Goal: Task Accomplishment & Management: Manage account settings

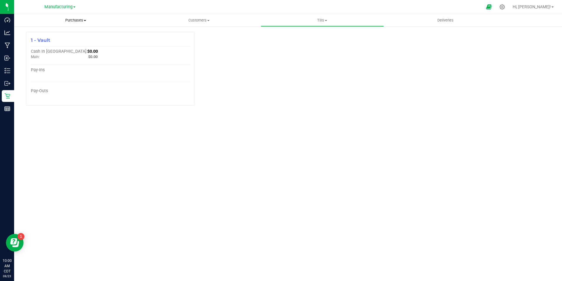
click at [84, 20] on span at bounding box center [85, 20] width 2 height 1
click at [77, 32] on li "Summary of purchases" at bounding box center [75, 35] width 123 height 7
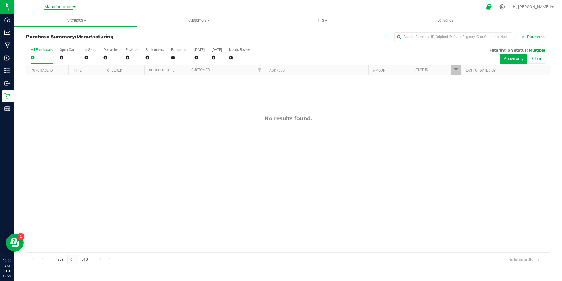
click at [62, 5] on span "Manufacturing" at bounding box center [58, 6] width 28 height 5
click at [31, 27] on link "Retail" at bounding box center [60, 29] width 86 height 8
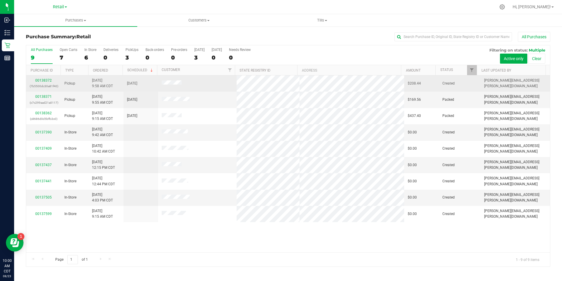
click at [49, 78] on div "00138372 (7b5500dc30a81f40)" at bounding box center [44, 83] width 28 height 11
click at [49, 79] on link "00138372" at bounding box center [43, 80] width 16 height 4
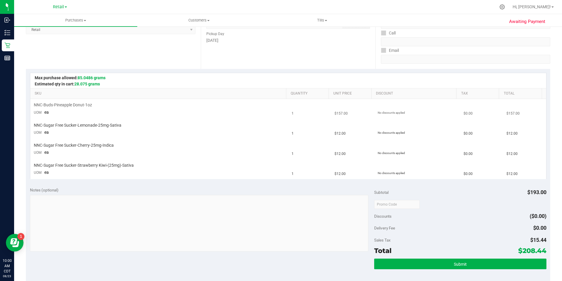
scroll to position [88, 0]
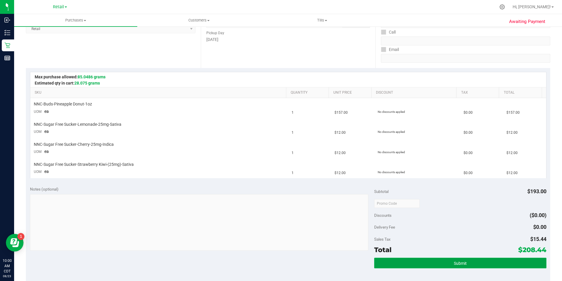
click at [406, 266] on button "Submit" at bounding box center [460, 262] width 172 height 11
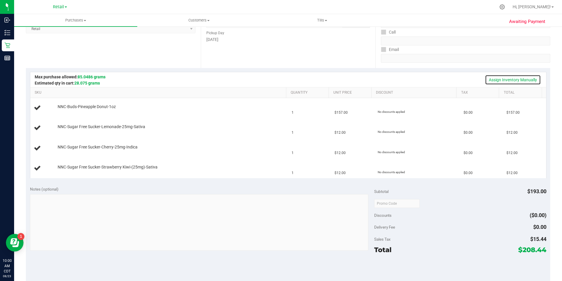
click at [491, 76] on link "Assign Inventory Manually" at bounding box center [513, 80] width 56 height 10
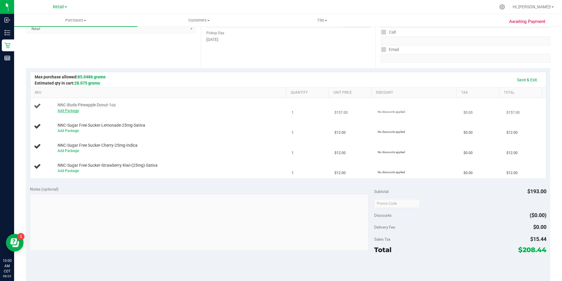
click at [67, 112] on link "Add Package" at bounding box center [68, 111] width 21 height 4
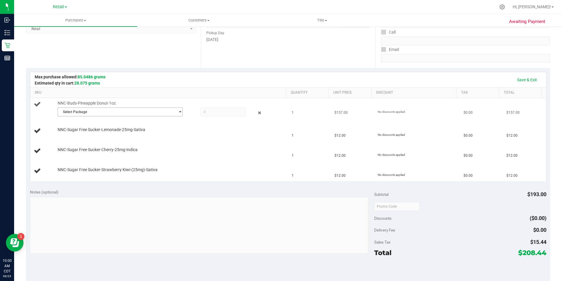
click at [98, 113] on span "Select Package" at bounding box center [116, 112] width 117 height 8
drag, startPoint x: 91, startPoint y: 136, endPoint x: 118, endPoint y: 133, distance: 26.3
click at [93, 136] on span "SDNNCMF-20250822-014" at bounding box center [81, 136] width 41 height 4
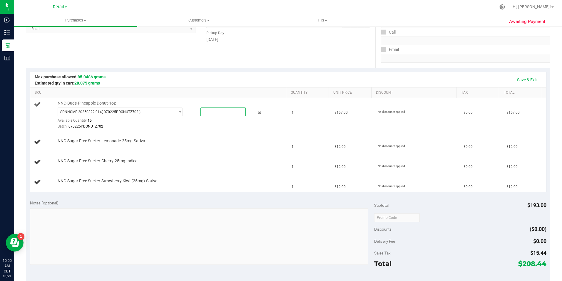
click at [204, 111] on span at bounding box center [223, 111] width 45 height 9
type input "1"
type input "1.0000"
drag, startPoint x: 205, startPoint y: 155, endPoint x: 147, endPoint y: 146, distance: 58.7
click at [199, 156] on td "NNC-Sugar Free Sucker-Cherry-25mg-Indica" at bounding box center [159, 162] width 258 height 20
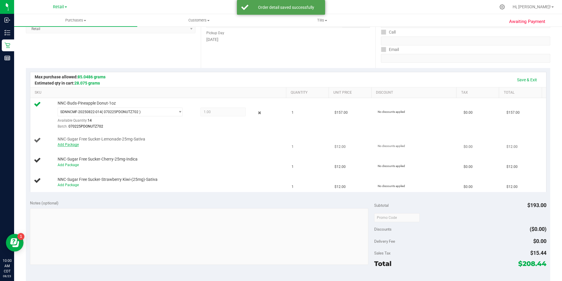
click at [74, 146] on link "Add Package" at bounding box center [68, 144] width 21 height 4
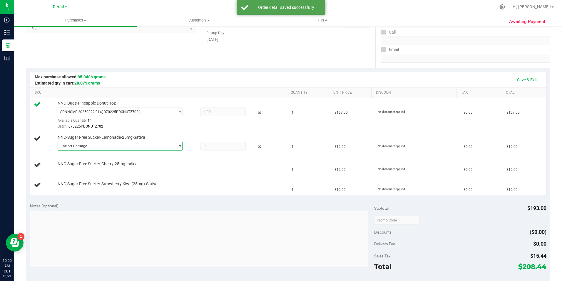
click at [86, 145] on span "Select Package" at bounding box center [116, 146] width 117 height 8
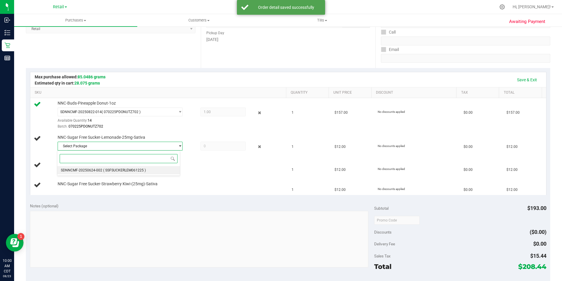
click at [83, 166] on div "Select Package SDNNCMF-20250624-002 ( SSFSUCKERLEM061225 ) No data found." at bounding box center [118, 162] width 123 height 25
click at [85, 168] on li "SDNNCMF-20250624-002 ( SSFSUCKERLEM061225 )" at bounding box center [118, 170] width 122 height 8
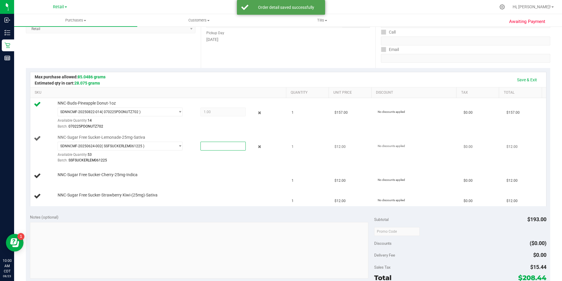
click at [204, 148] on span at bounding box center [223, 145] width 45 height 9
type input "1"
type input "1.0000"
drag, startPoint x: 211, startPoint y: 191, endPoint x: 201, endPoint y: 188, distance: 10.5
click at [210, 191] on td "NNC-Sugar Free Sucker-Strawberry Kiwi-(25mg)-Sativa" at bounding box center [159, 196] width 258 height 20
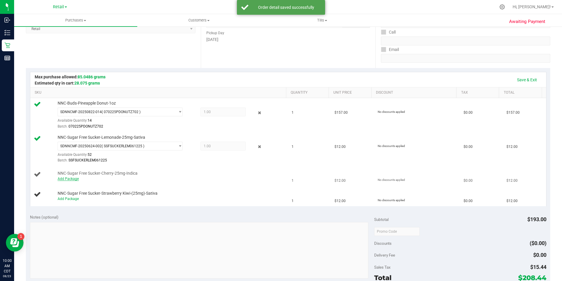
click at [77, 179] on link "Add Package" at bounding box center [68, 178] width 21 height 4
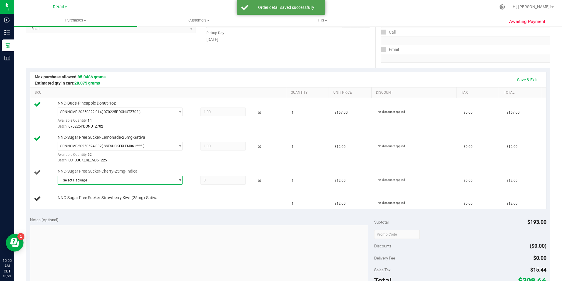
click at [80, 178] on span "Select Package" at bounding box center [116, 180] width 117 height 8
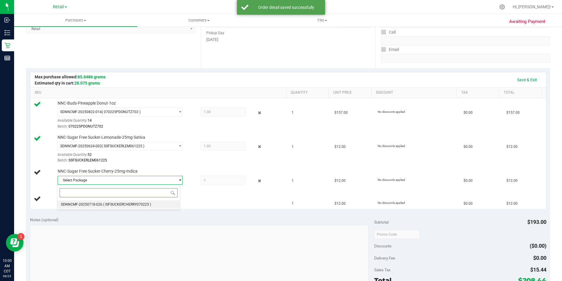
drag, startPoint x: 80, startPoint y: 204, endPoint x: 84, endPoint y: 204, distance: 4.7
click at [83, 204] on span "SDNNCMF-20250718-026" at bounding box center [81, 204] width 41 height 4
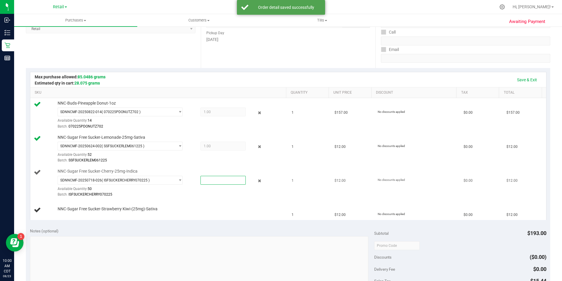
click at [209, 178] on span at bounding box center [223, 180] width 45 height 9
type input "1"
type input "1.0000"
click at [216, 205] on td "NNC-Sugar Free Sucker-Strawberry Kiwi-(25mg)-Sativa" at bounding box center [159, 210] width 258 height 20
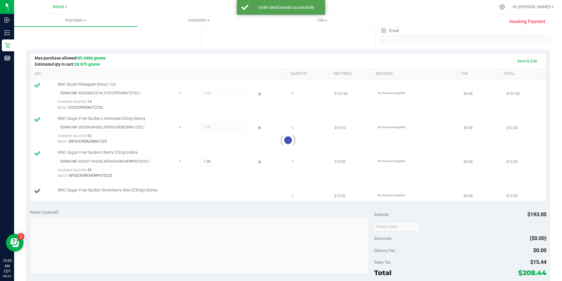
scroll to position [118, 0]
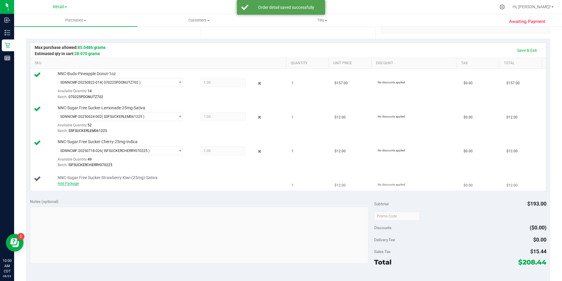
click at [71, 184] on link "Add Package" at bounding box center [68, 183] width 21 height 4
click at [92, 183] on span "Select Package" at bounding box center [116, 184] width 117 height 8
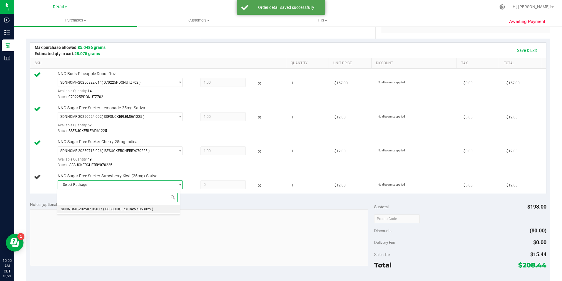
click at [101, 208] on span "SDNNCMF-20250718-017" at bounding box center [81, 209] width 41 height 4
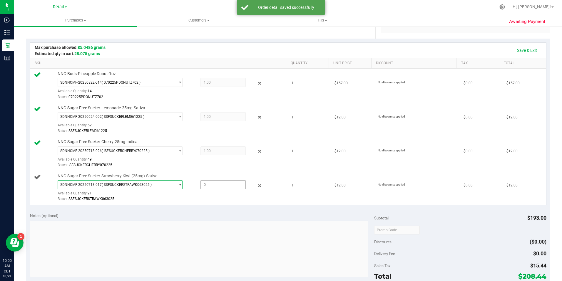
click at [207, 185] on span at bounding box center [223, 184] width 45 height 9
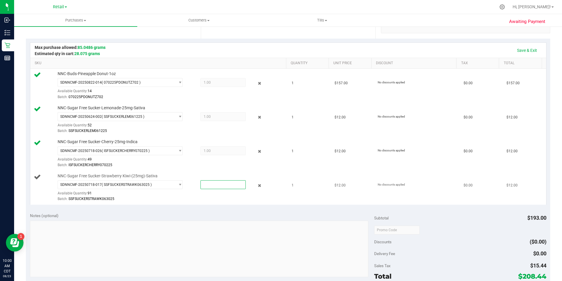
type input "1"
type input "1.0000"
click at [270, 192] on div "SDNNCMF-20250718-017 ( SSFSUCKERSTRAWK063025 ) SDNNCMF-20250718-017 Available Q…" at bounding box center [171, 190] width 226 height 21
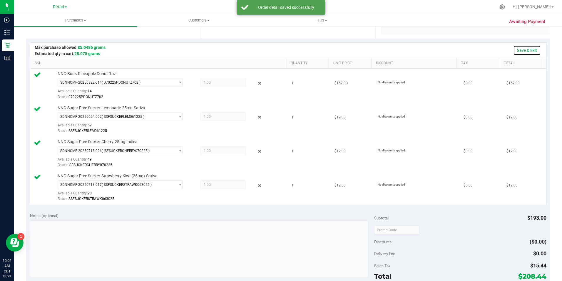
click at [520, 50] on link "Save & Exit" at bounding box center [527, 50] width 28 height 10
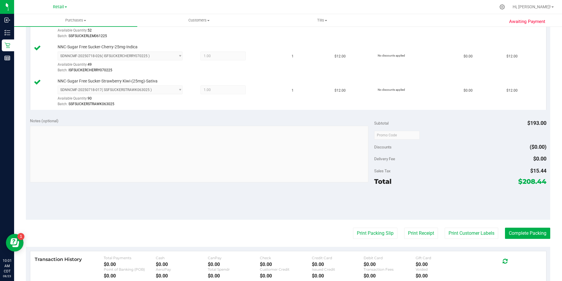
scroll to position [235, 0]
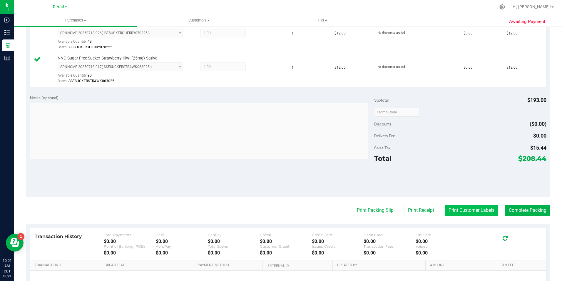
click at [459, 207] on button "Print Customer Labels" at bounding box center [472, 209] width 54 height 11
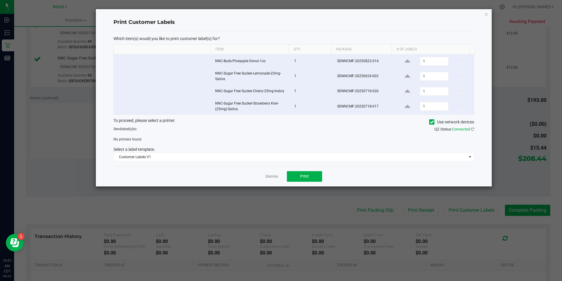
drag, startPoint x: 433, startPoint y: 121, endPoint x: 371, endPoint y: 134, distance: 63.1
click at [431, 122] on icon at bounding box center [432, 122] width 4 height 0
click at [0, 0] on input "Use network devices" at bounding box center [0, 0] width 0 height 0
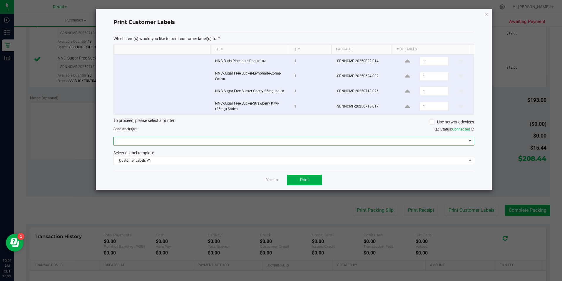
click at [250, 139] on span at bounding box center [290, 141] width 353 height 8
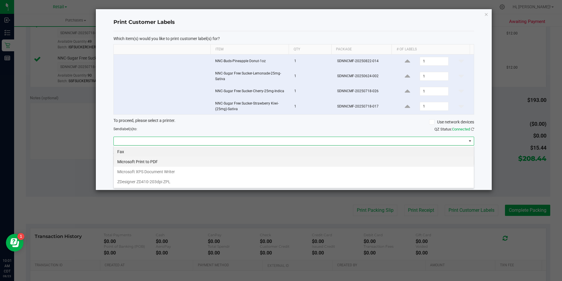
scroll to position [9, 361]
click at [210, 180] on ZPL "ZDesigner ZD410-203dpi ZPL" at bounding box center [294, 181] width 360 height 10
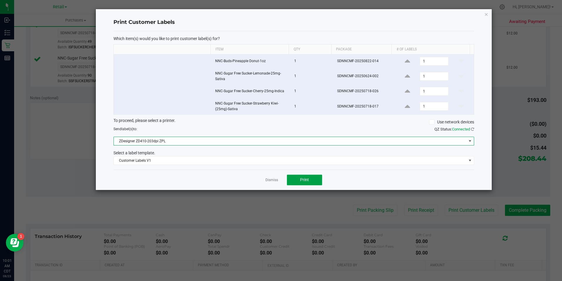
click at [299, 176] on button "Print" at bounding box center [304, 179] width 35 height 11
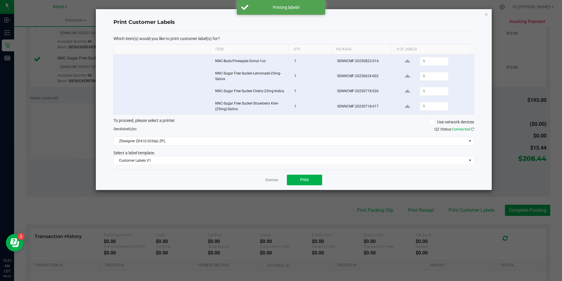
click at [267, 176] on app-cancel-button "Dismiss" at bounding box center [272, 179] width 13 height 6
drag, startPoint x: 270, startPoint y: 179, endPoint x: 276, endPoint y: 180, distance: 5.9
click at [275, 180] on link "Dismiss" at bounding box center [272, 179] width 13 height 5
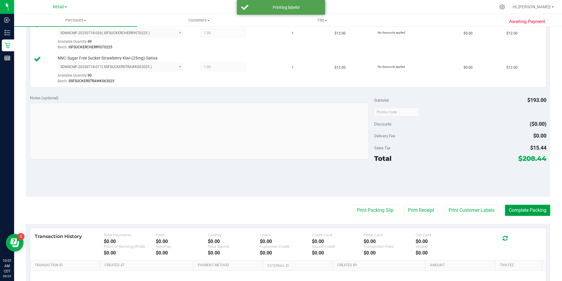
click at [526, 207] on button "Complete Packing" at bounding box center [527, 209] width 45 height 11
